Goal: Task Accomplishment & Management: Use online tool/utility

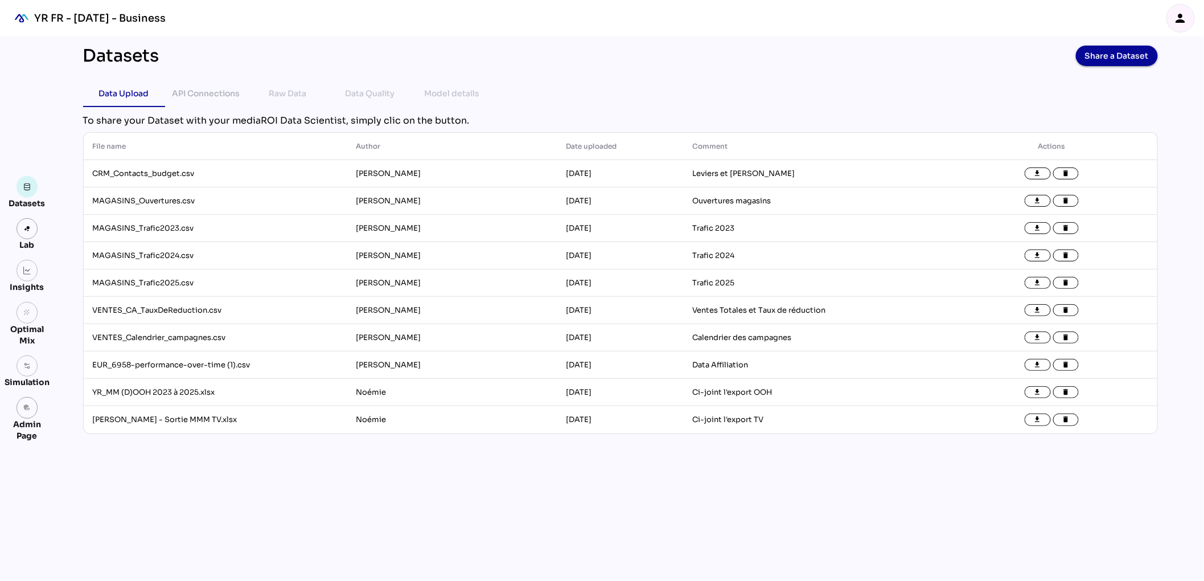
click at [1179, 26] on div "person" at bounding box center [1180, 18] width 27 height 27
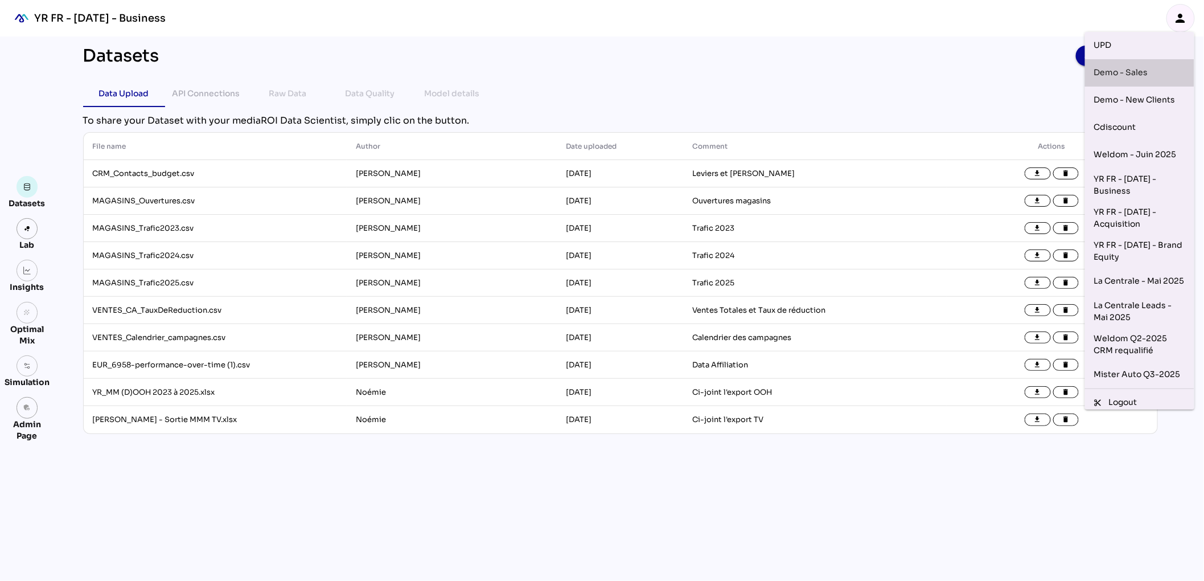
click at [1142, 80] on div "Demo - Sales" at bounding box center [1139, 73] width 91 height 18
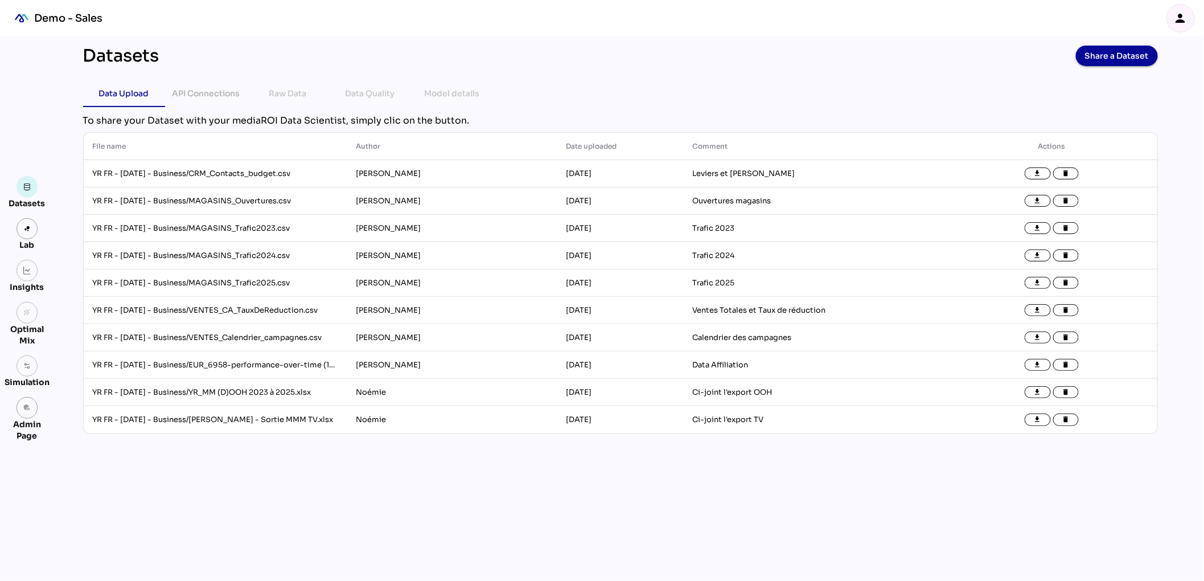
click at [1188, 25] on div "person" at bounding box center [1180, 18] width 27 height 27
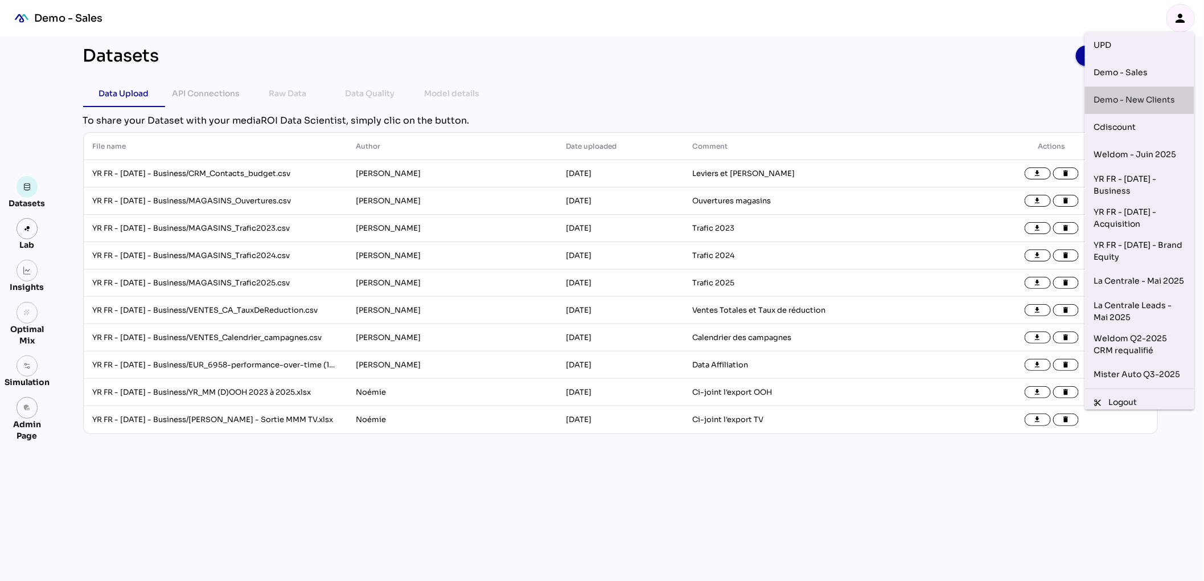
click at [1140, 102] on div "Demo - New Clients" at bounding box center [1139, 100] width 91 height 18
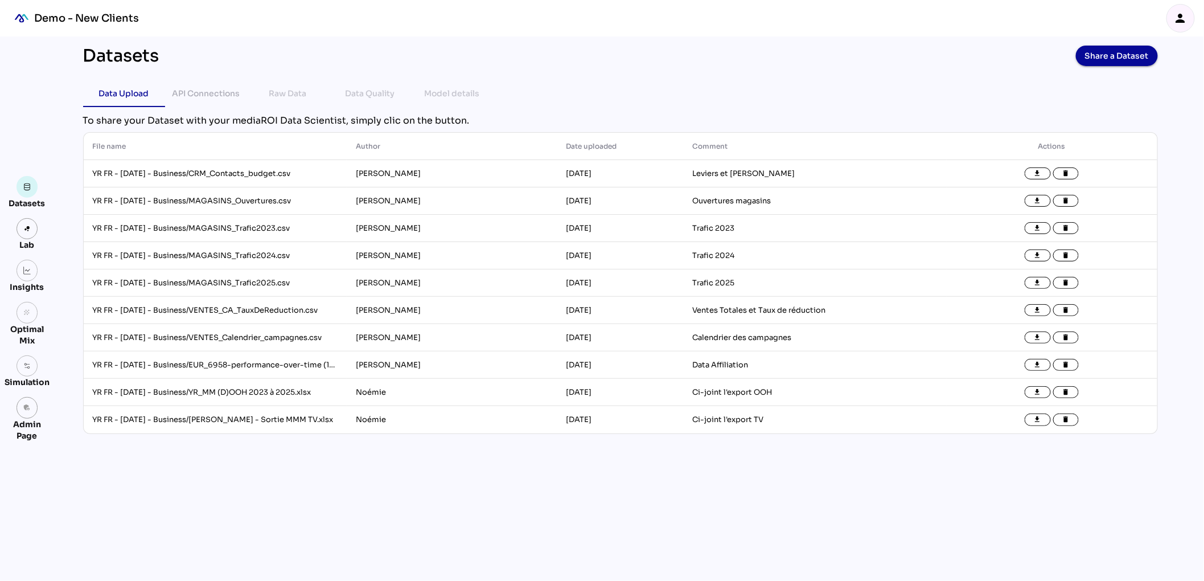
click at [1183, 23] on icon "person" at bounding box center [1181, 18] width 14 height 14
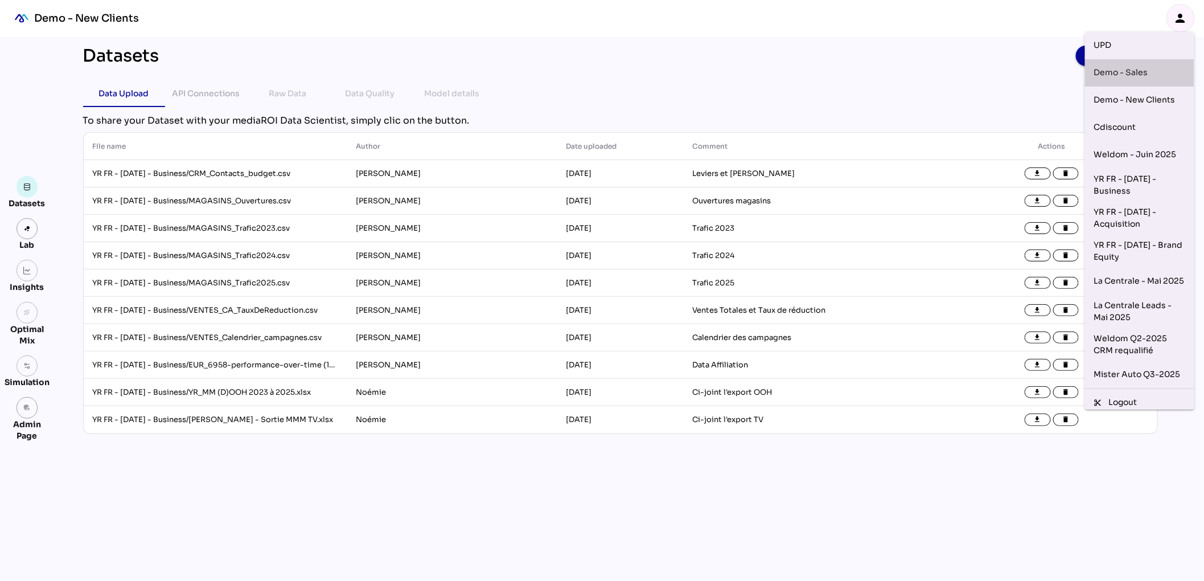
click at [1141, 83] on div "Demo - Sales" at bounding box center [1139, 72] width 109 height 27
